Goal: Information Seeking & Learning: Learn about a topic

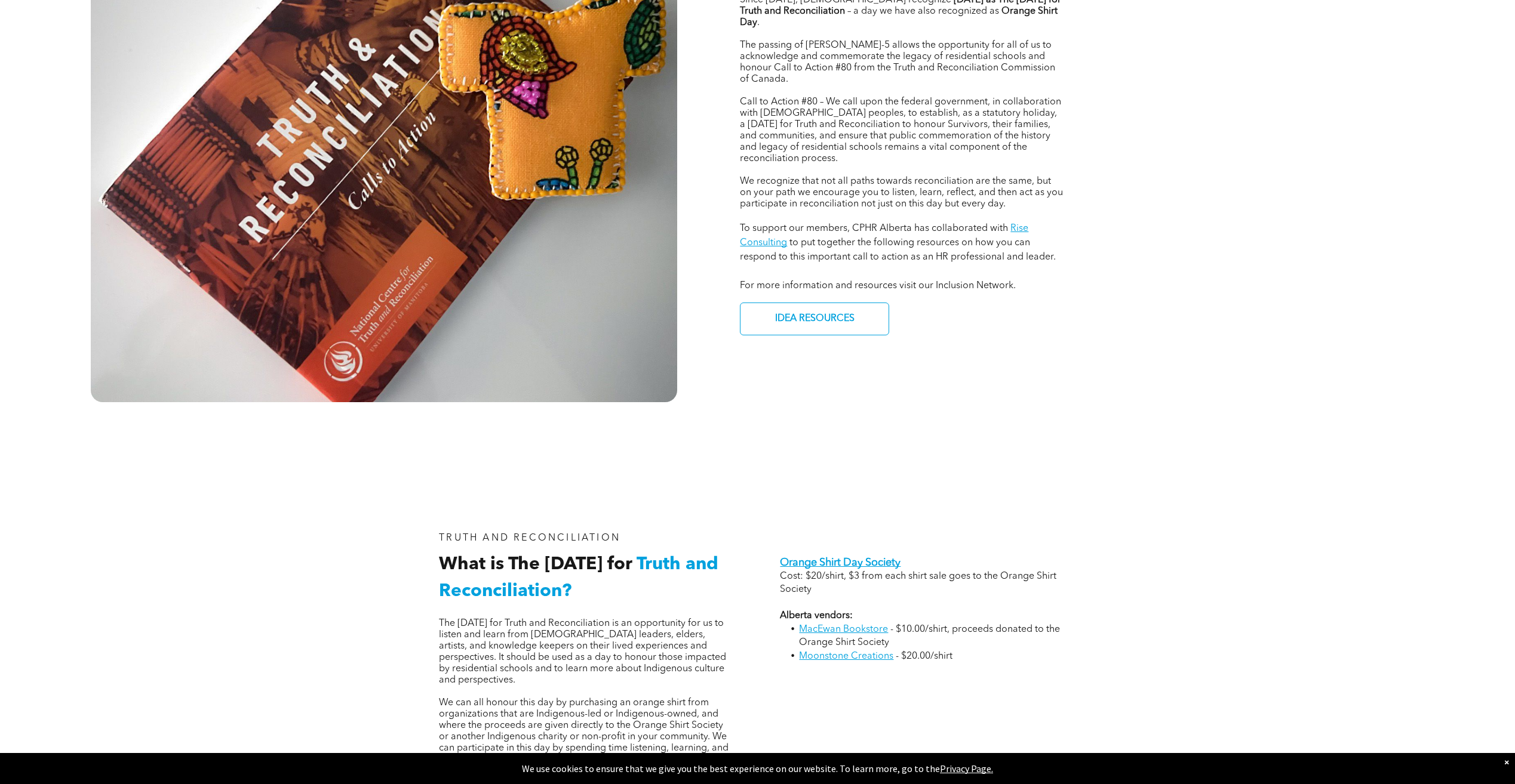
scroll to position [716, 0]
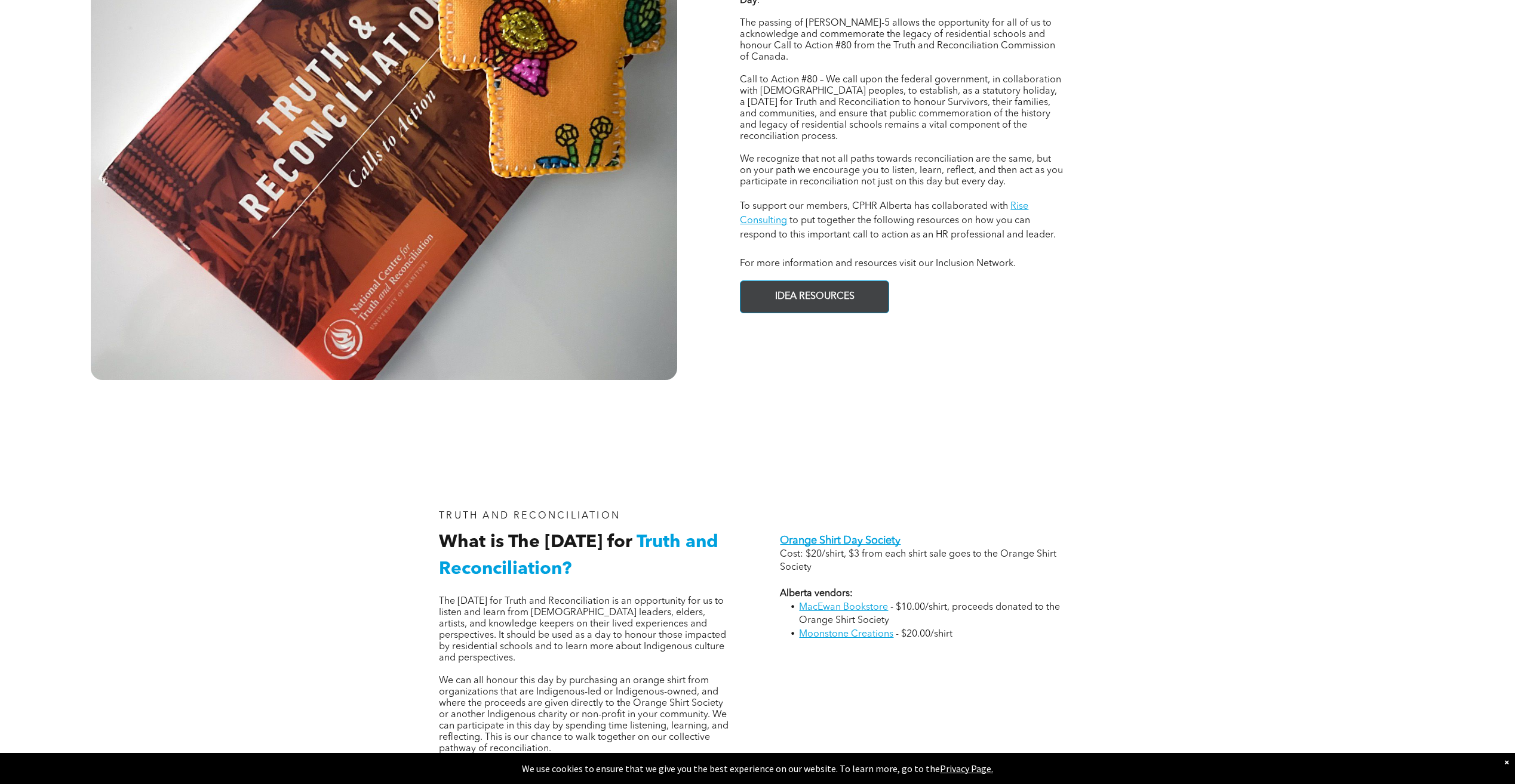
click at [855, 285] on span "IDEA RESOURCES" at bounding box center [814, 296] width 87 height 23
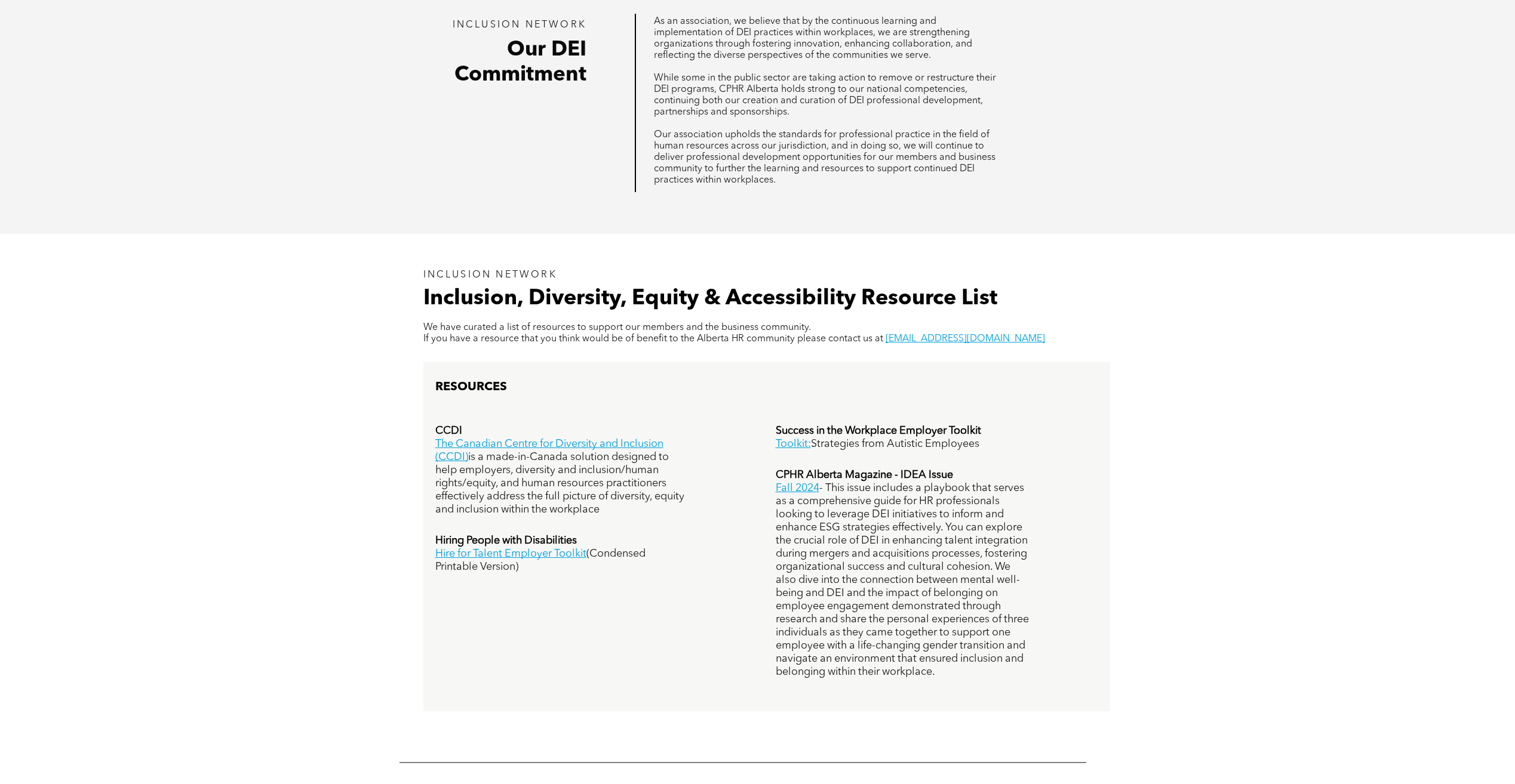
scroll to position [955, 0]
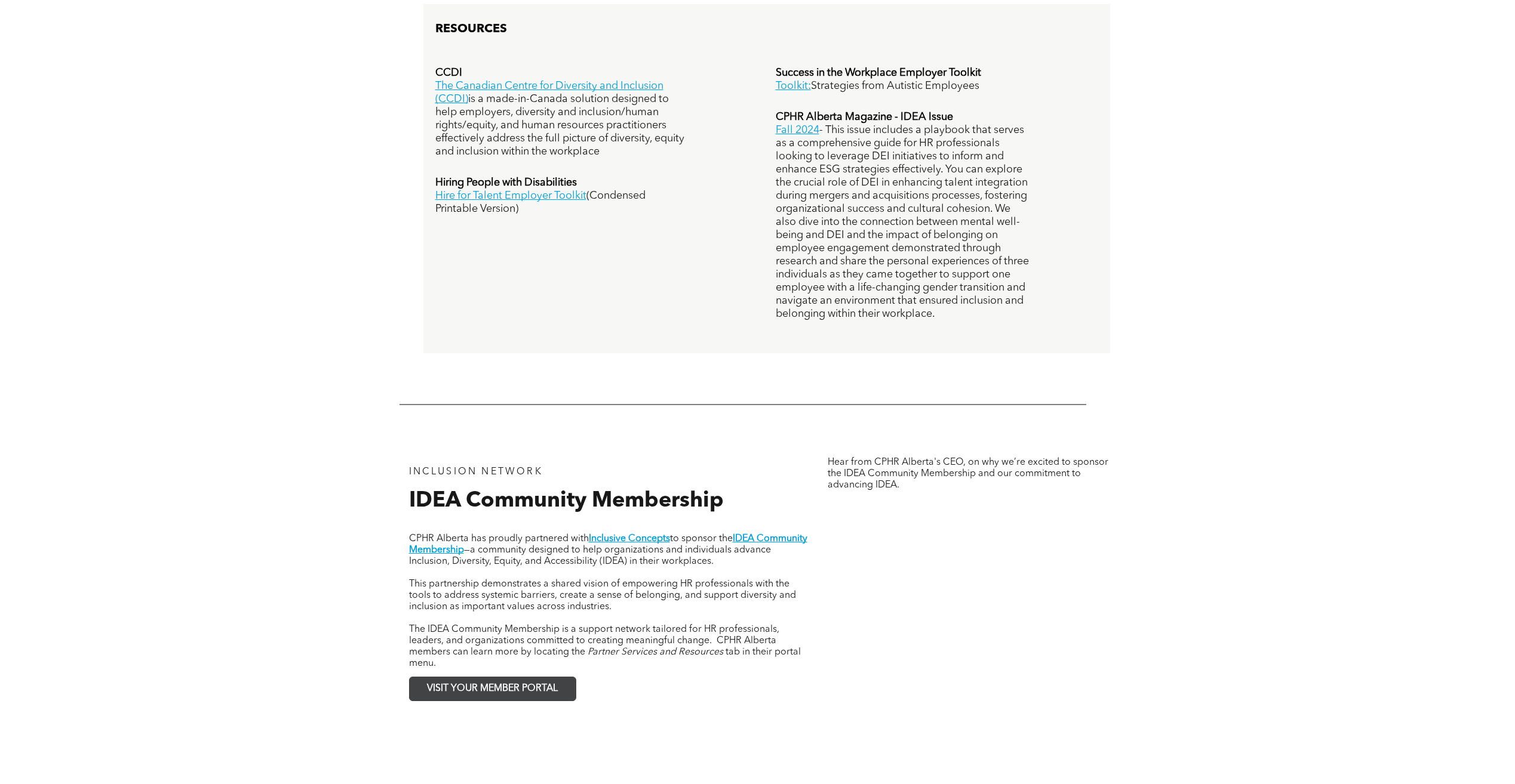
click at [527, 689] on span "VISIT YOUR MEMBER PORTAL" at bounding box center [492, 689] width 131 height 11
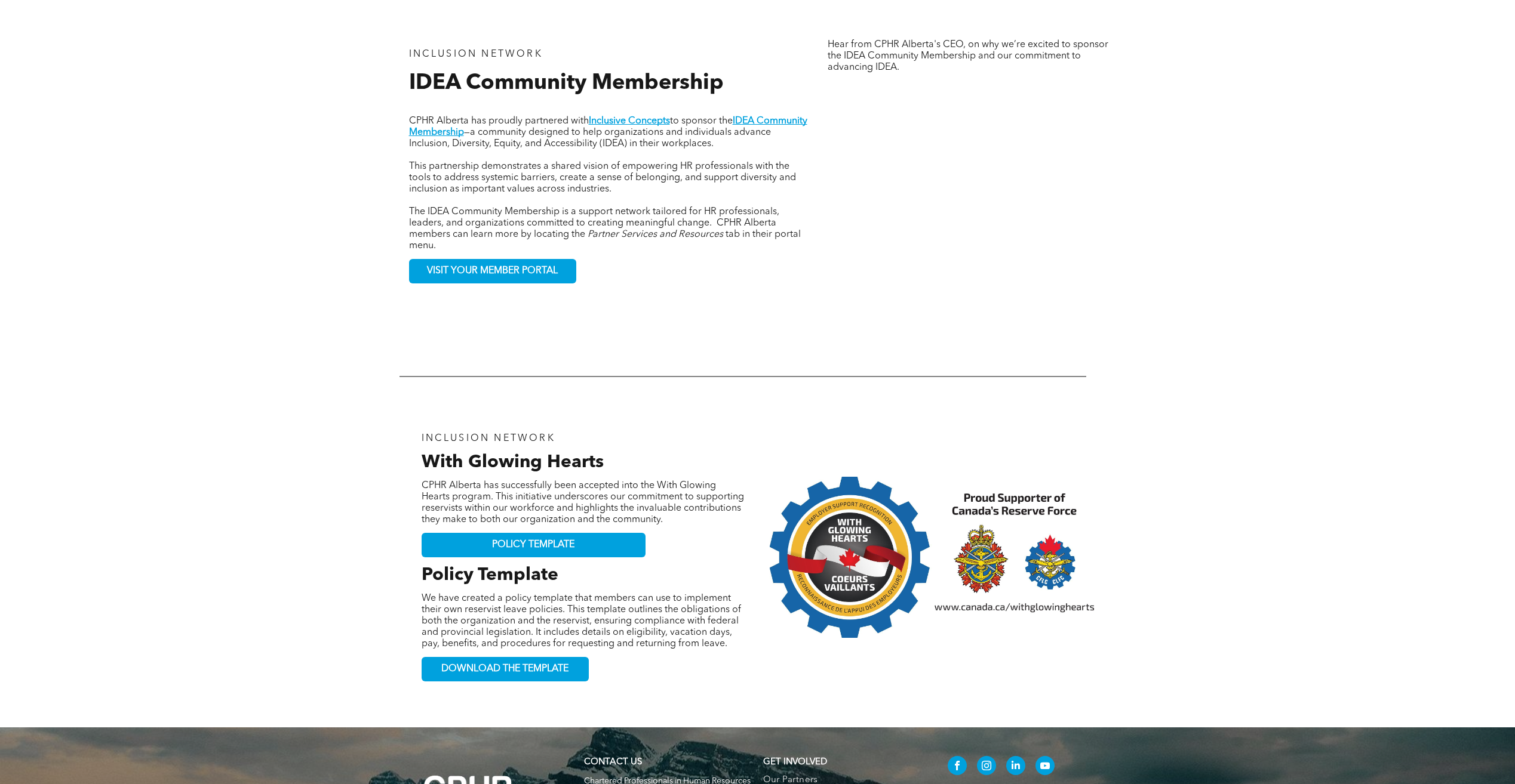
scroll to position [1547, 0]
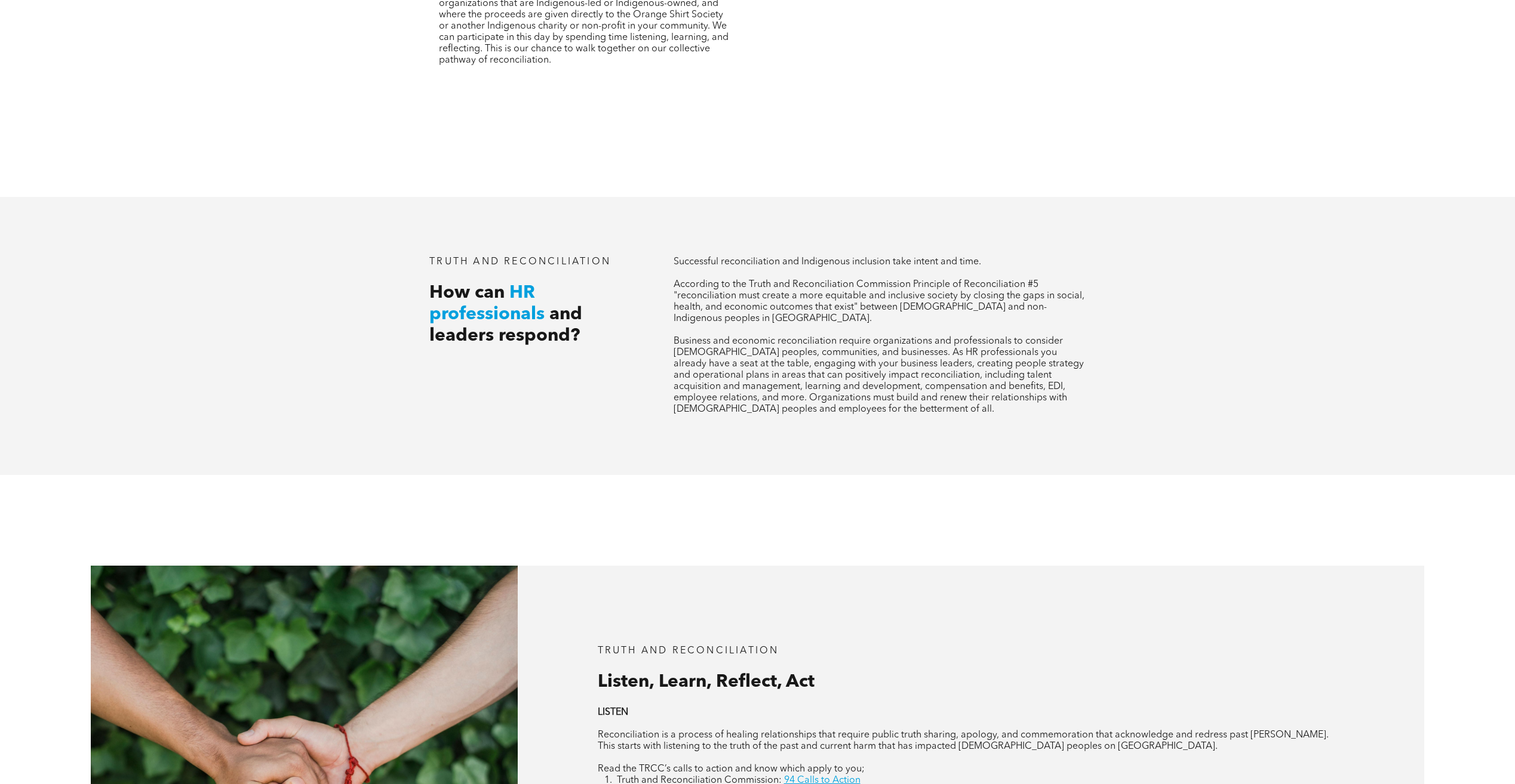
scroll to position [1492, 0]
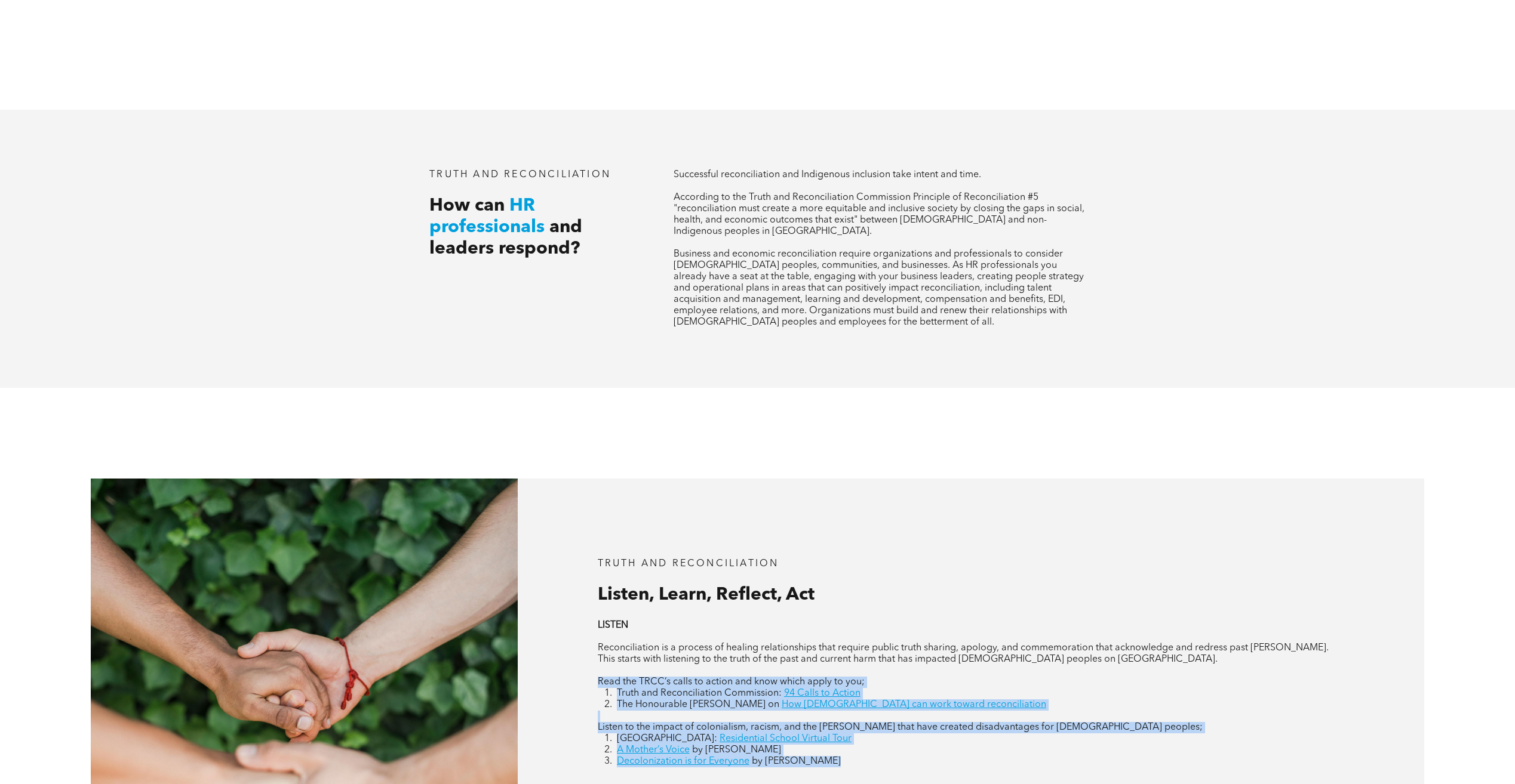
drag, startPoint x: 860, startPoint y: 747, endPoint x: 573, endPoint y: 672, distance: 296.6
click at [573, 672] on div "Truth and Reconciliation Listen, Learn, Reflect, Act LISTEN Reconciliation is a…" at bounding box center [971, 662] width 906 height 369
copy div "Read the TRCC’s calls to action and know which apply to you; Truth and Reconcil…"
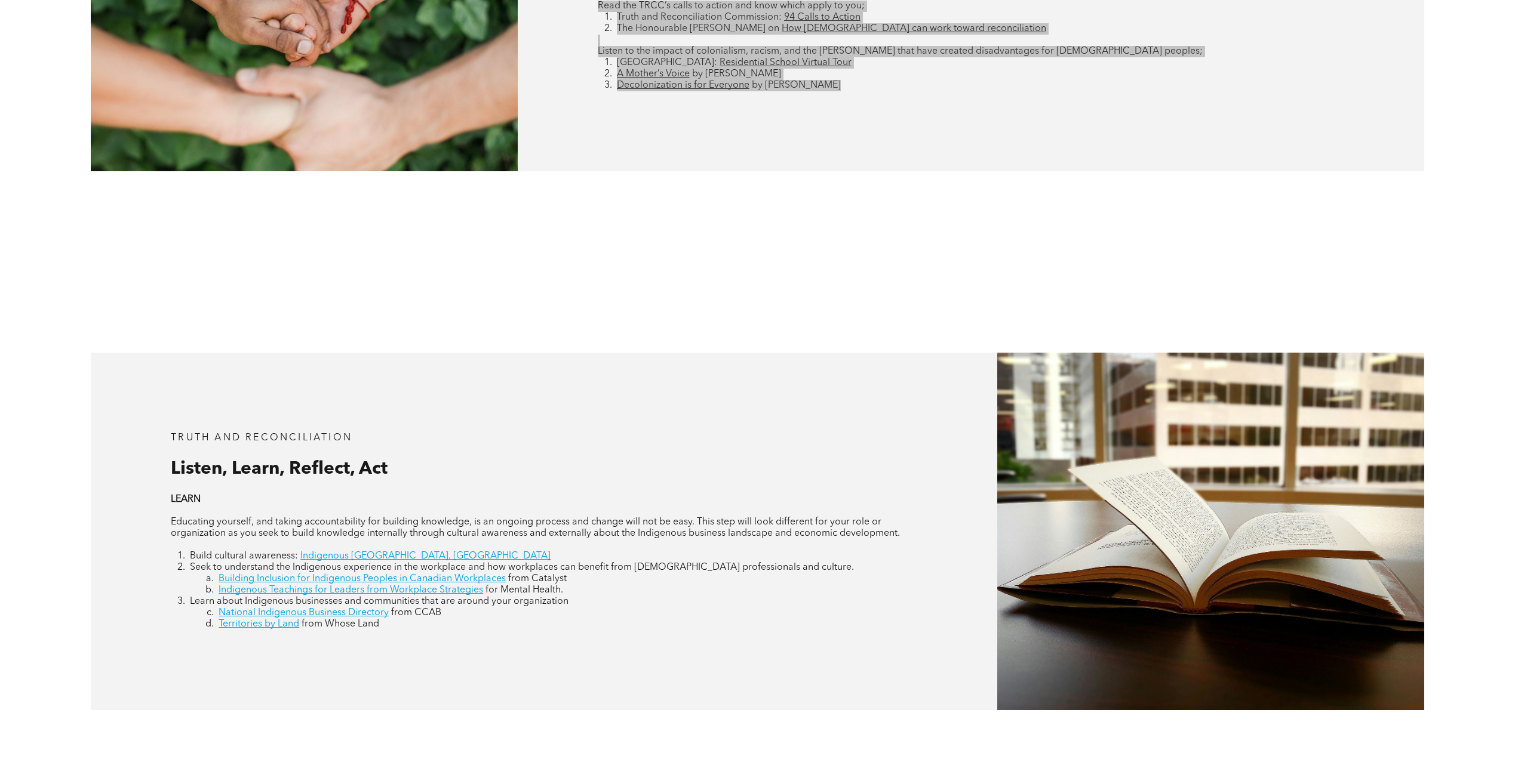
scroll to position [2207, 0]
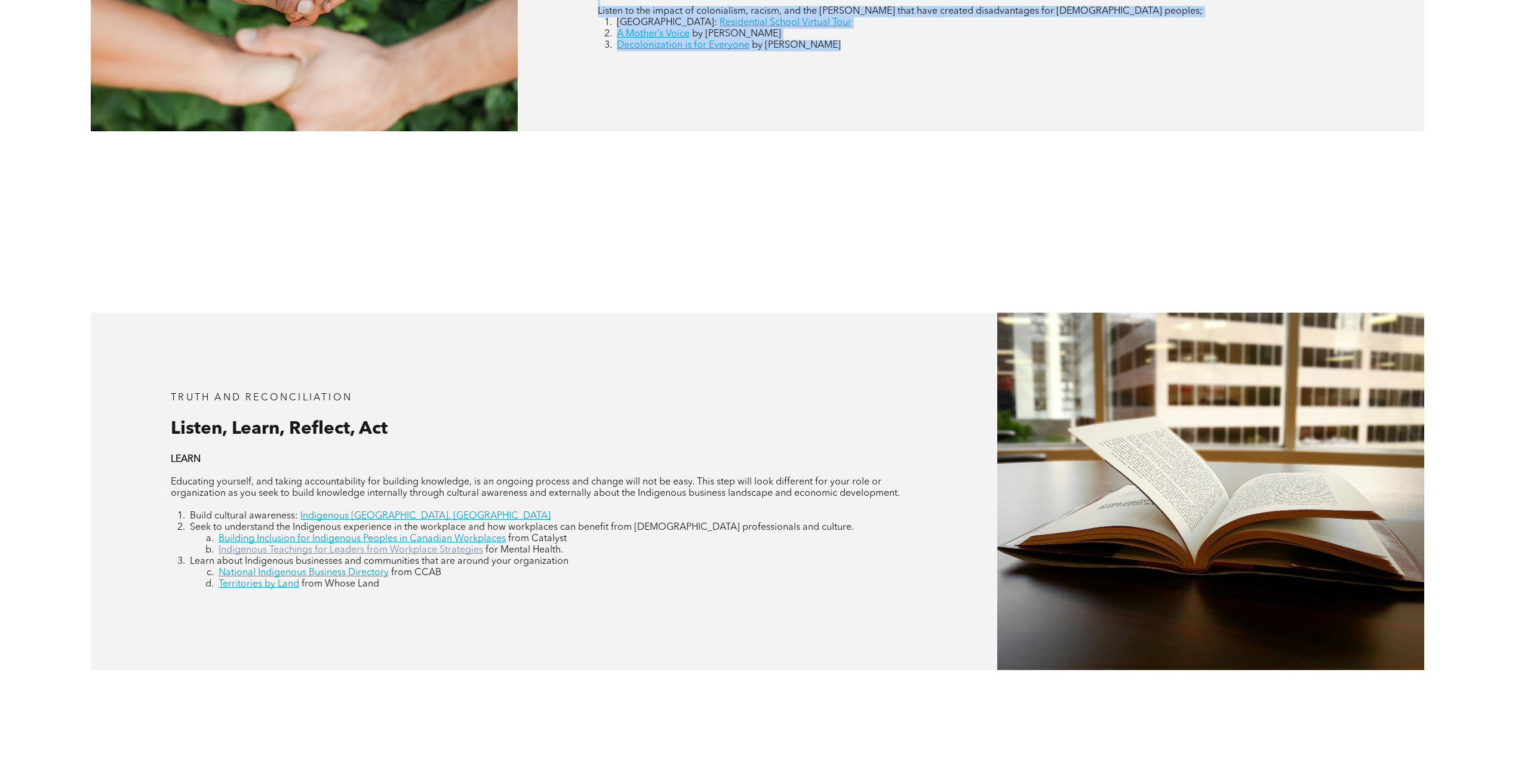
click at [403, 545] on link "Indigenous Teachings for Leaders from Workplace Strategies" at bounding box center [350, 550] width 264 height 10
